Goal: Information Seeking & Learning: Check status

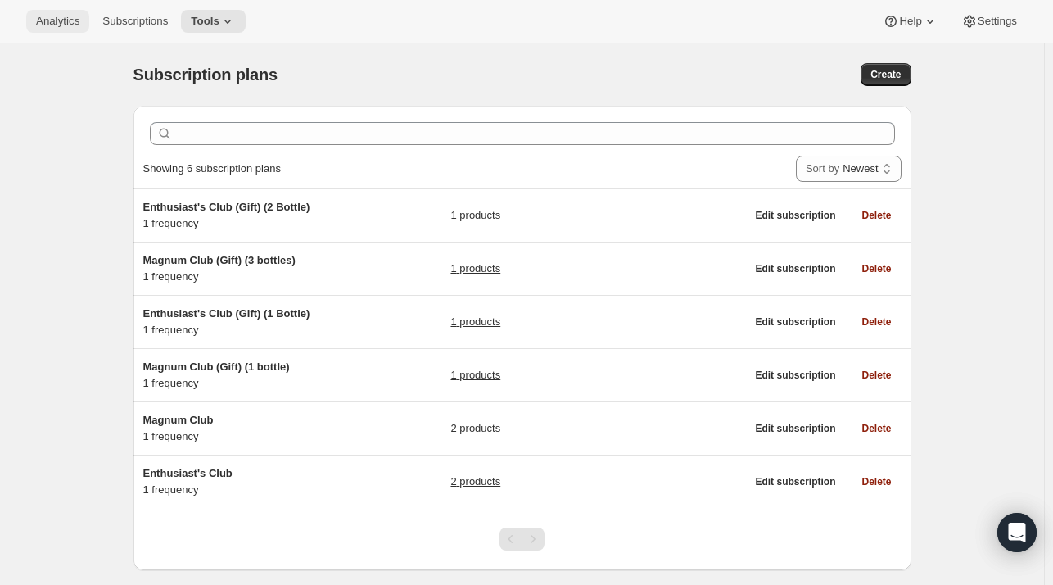
click at [61, 22] on span "Analytics" at bounding box center [57, 21] width 43 height 13
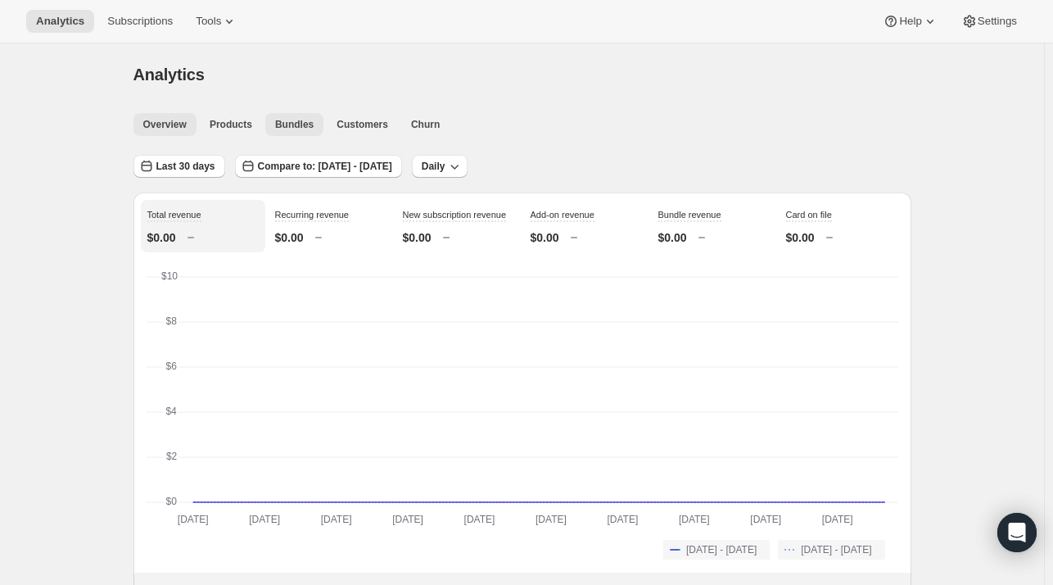
click at [298, 123] on span "Bundles" at bounding box center [294, 124] width 39 height 13
